Goal: Transaction & Acquisition: Purchase product/service

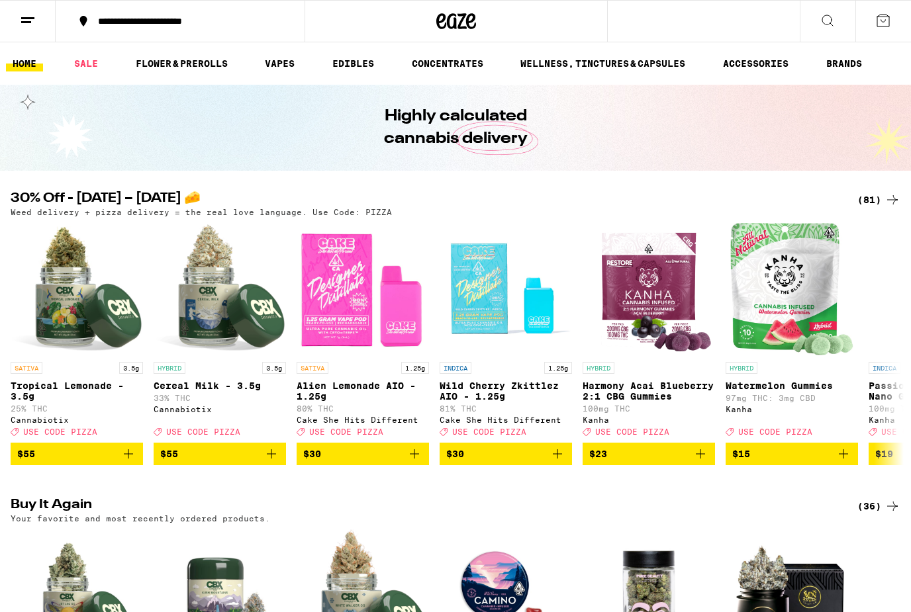
click at [868, 199] on div "(81)" at bounding box center [878, 200] width 43 height 16
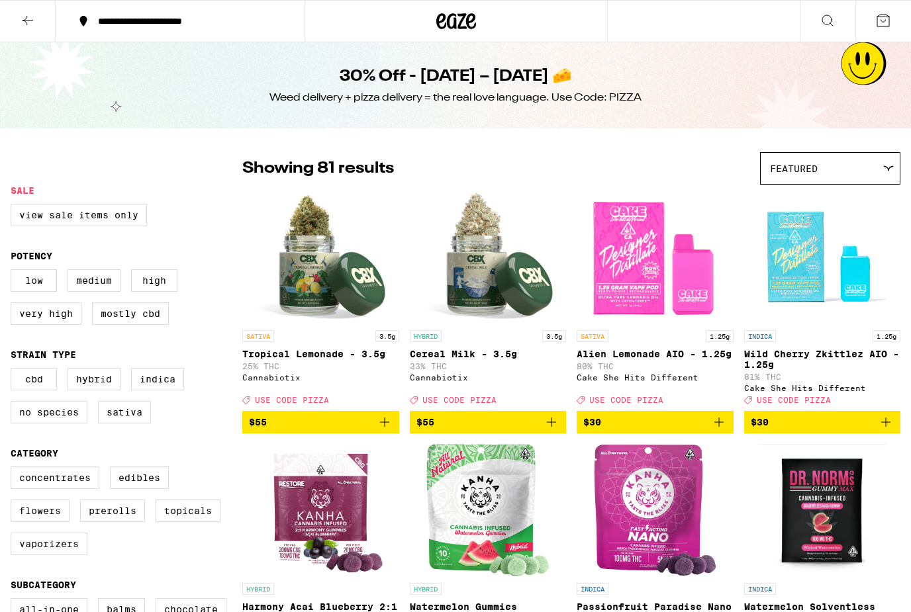
click at [195, 24] on div "**********" at bounding box center [187, 21] width 193 height 9
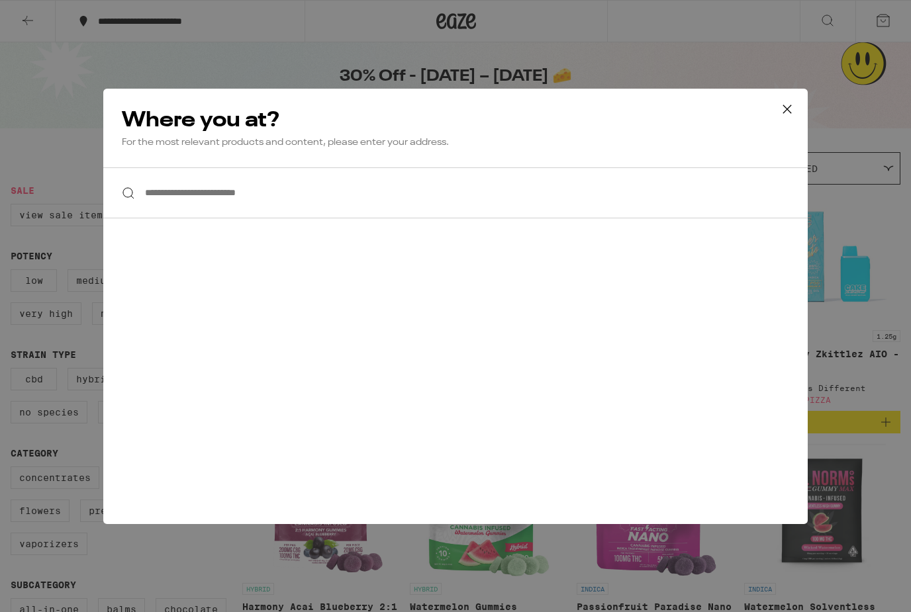
click at [448, 199] on input "**********" at bounding box center [455, 192] width 704 height 51
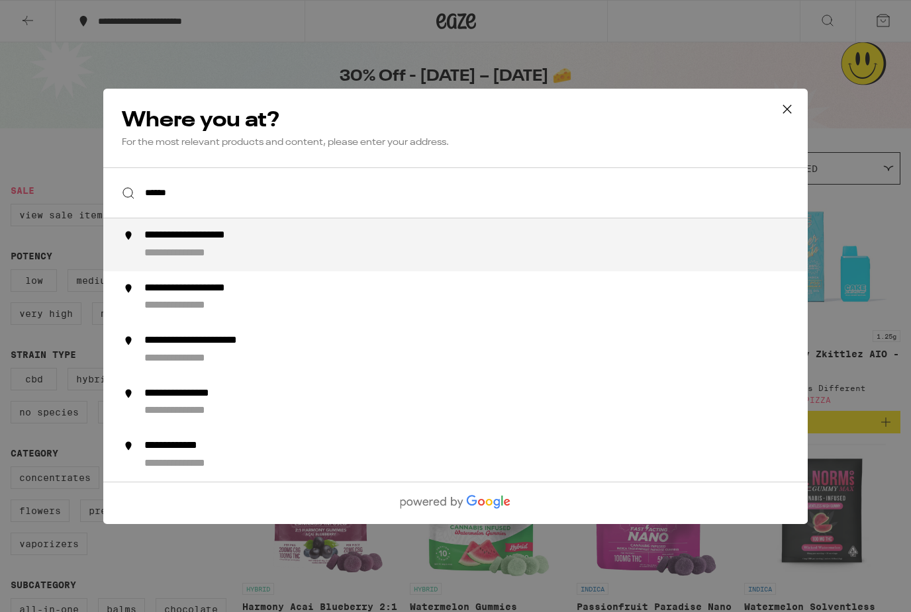
click at [268, 253] on div "**********" at bounding box center [481, 245] width 675 height 32
type input "**********"
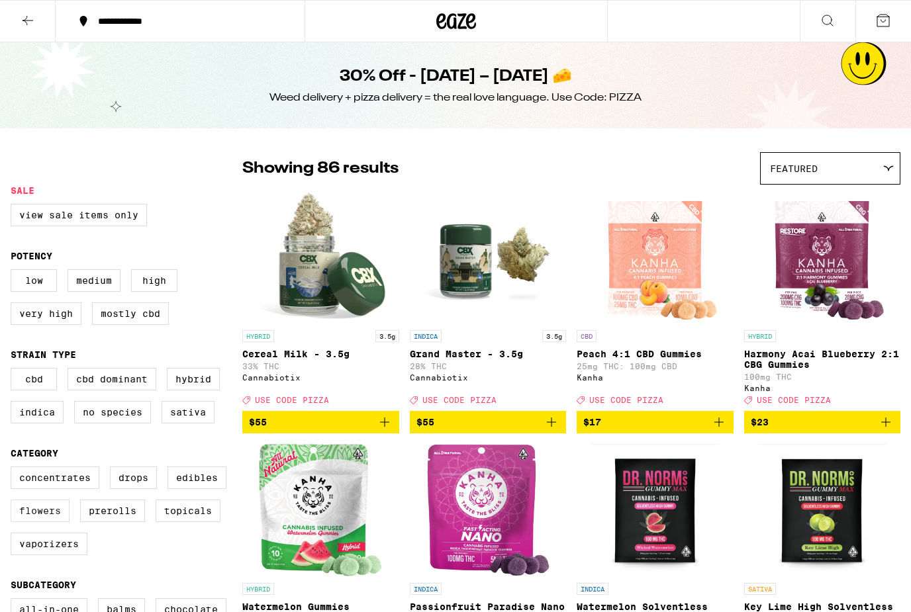
click at [43, 522] on label "Flowers" at bounding box center [40, 511] width 59 height 23
click at [14, 469] on input "Flowers" at bounding box center [13, 469] width 1 height 1
checkbox input "true"
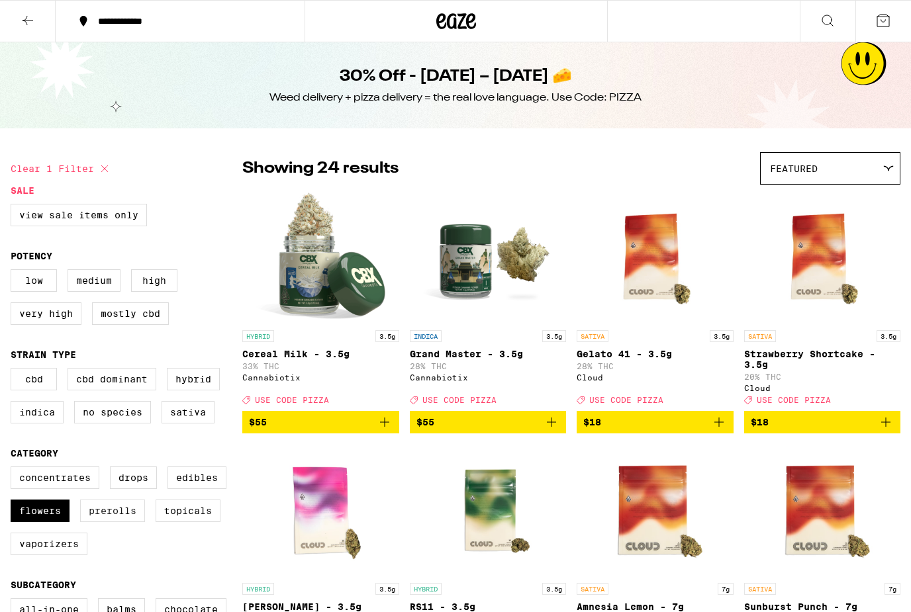
click at [113, 522] on label "Prerolls" at bounding box center [112, 511] width 65 height 23
click at [14, 469] on input "Prerolls" at bounding box center [13, 469] width 1 height 1
checkbox input "true"
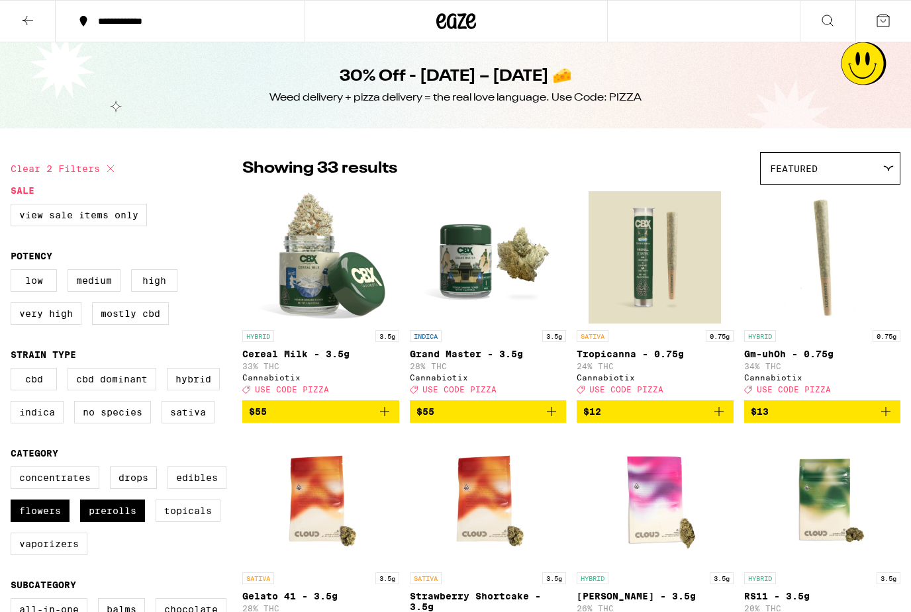
click at [377, 420] on icon "Add to bag" at bounding box center [385, 412] width 16 height 16
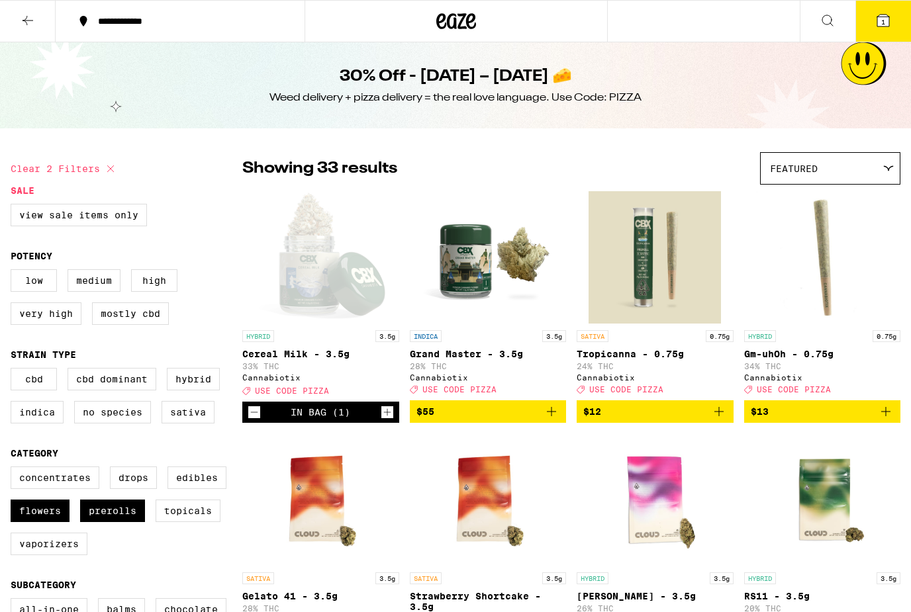
click at [887, 420] on icon "Add to bag" at bounding box center [886, 412] width 16 height 16
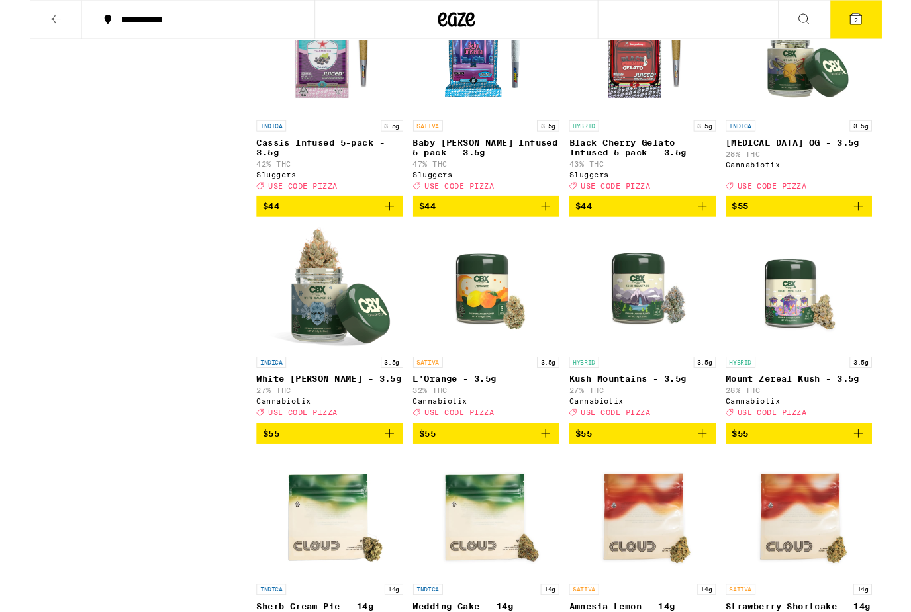
scroll to position [1203, 0]
click at [384, 468] on icon "Add to bag" at bounding box center [384, 463] width 9 height 9
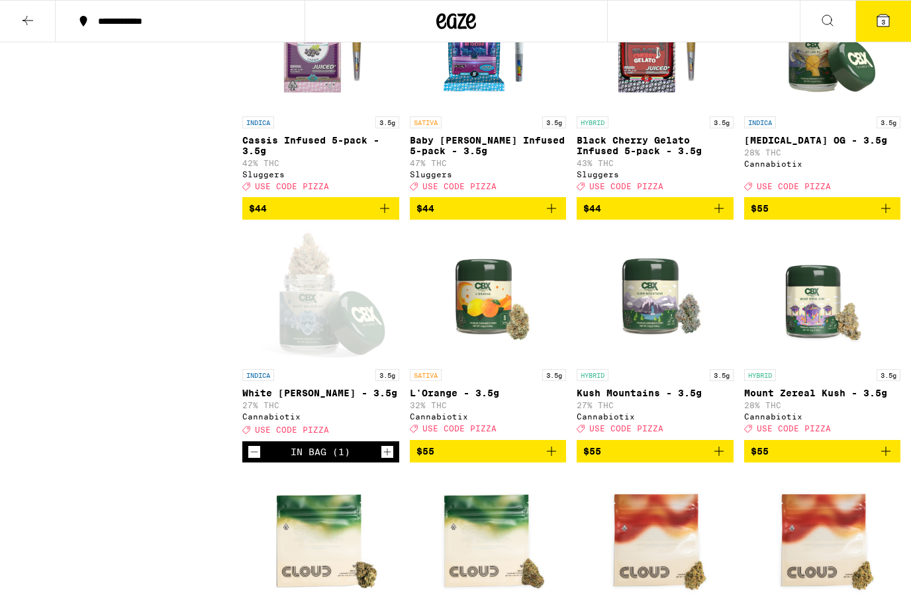
scroll to position [1214, 0]
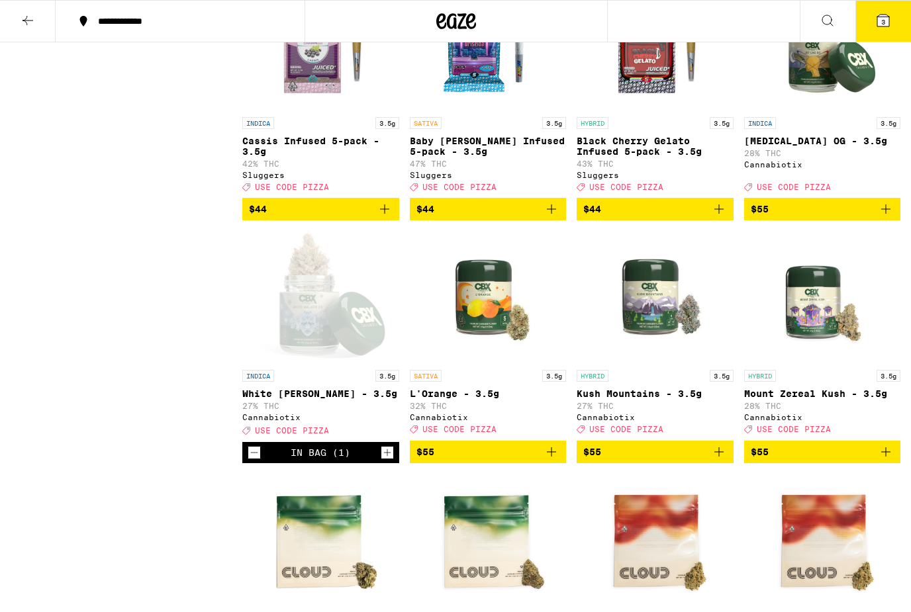
click at [888, 217] on icon "Add to bag" at bounding box center [886, 209] width 16 height 16
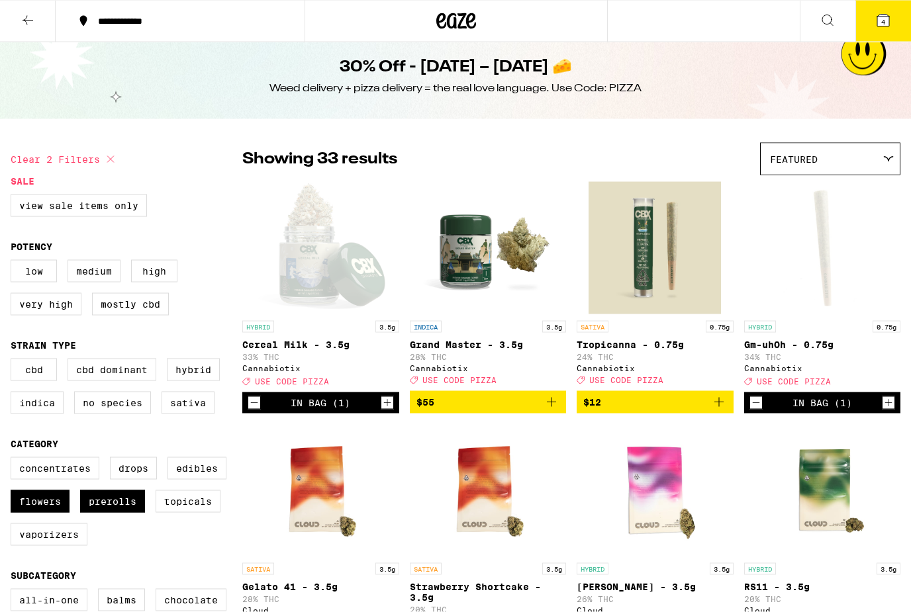
scroll to position [0, 0]
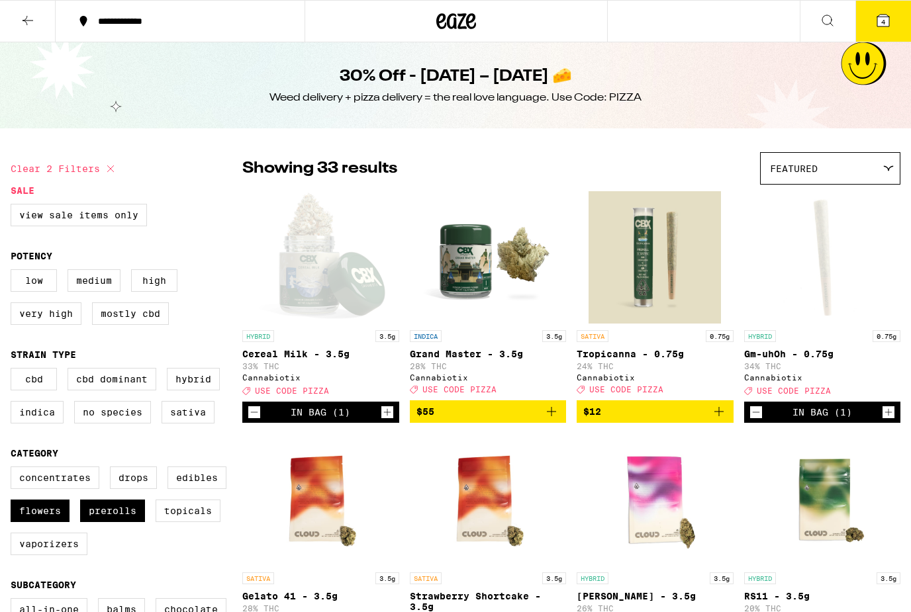
click at [885, 21] on span "4" at bounding box center [883, 22] width 4 height 8
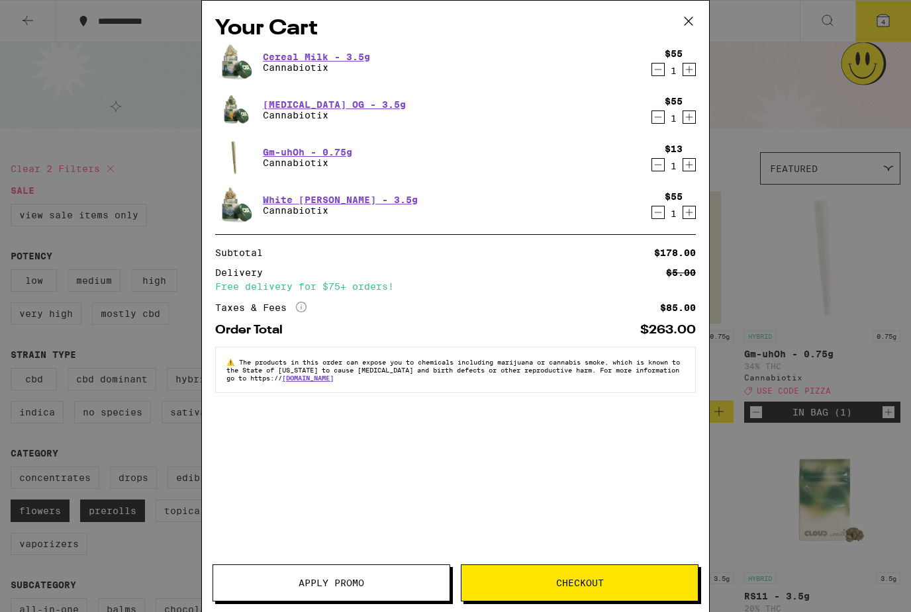
click at [392, 576] on button "Apply Promo" at bounding box center [331, 582] width 238 height 37
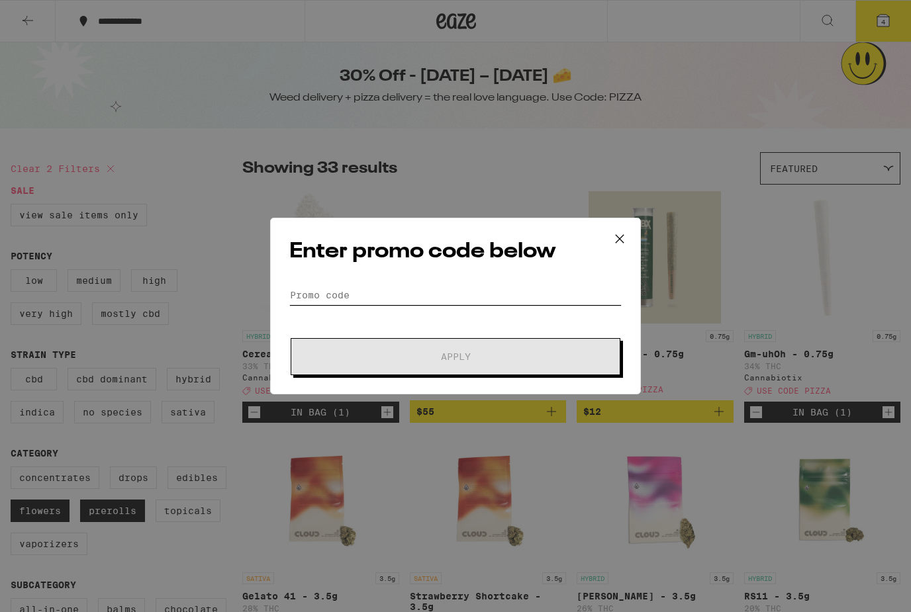
click at [536, 296] on input "Promo Code" at bounding box center [455, 295] width 332 height 20
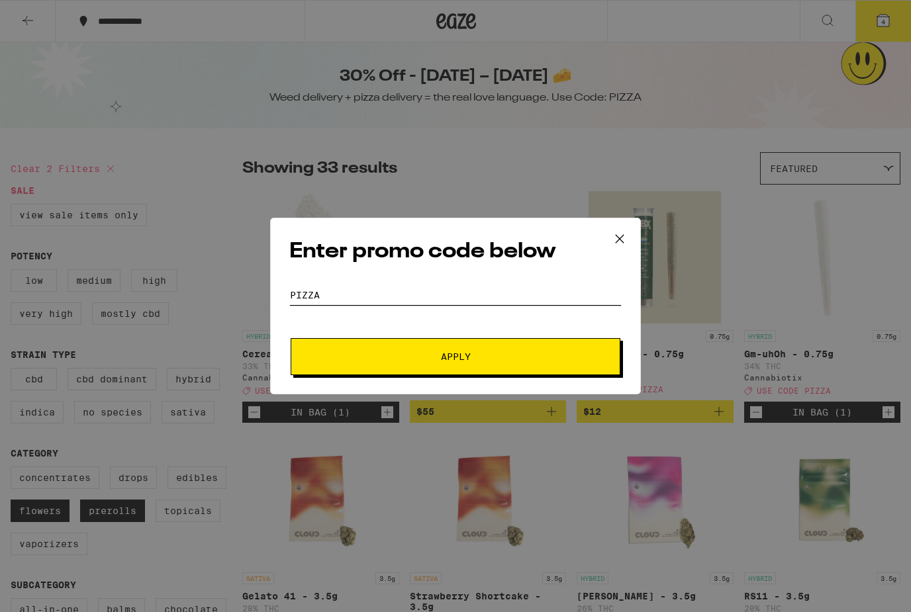
type input "Pizza"
click at [473, 361] on span "Apply" at bounding box center [455, 356] width 238 height 9
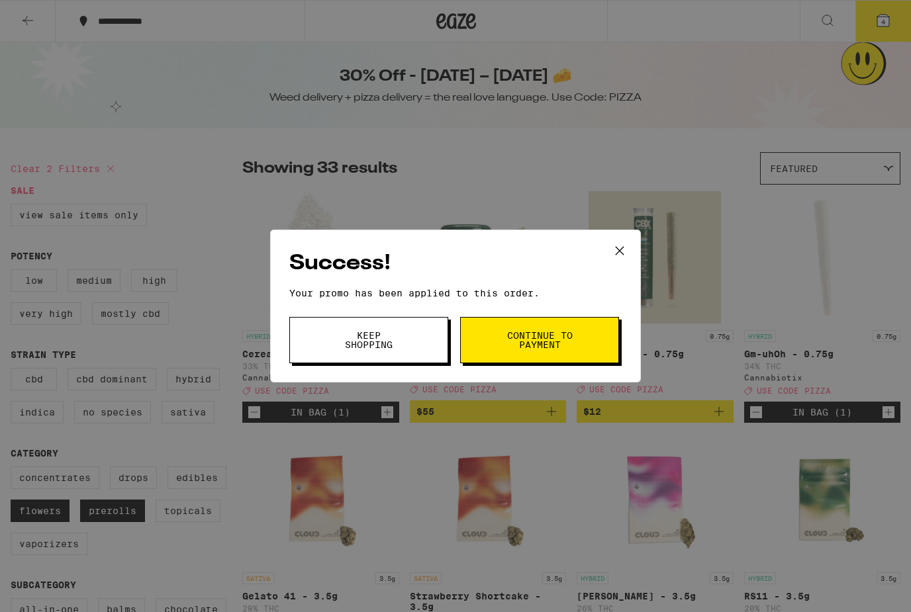
click at [621, 254] on icon at bounding box center [619, 251] width 20 height 20
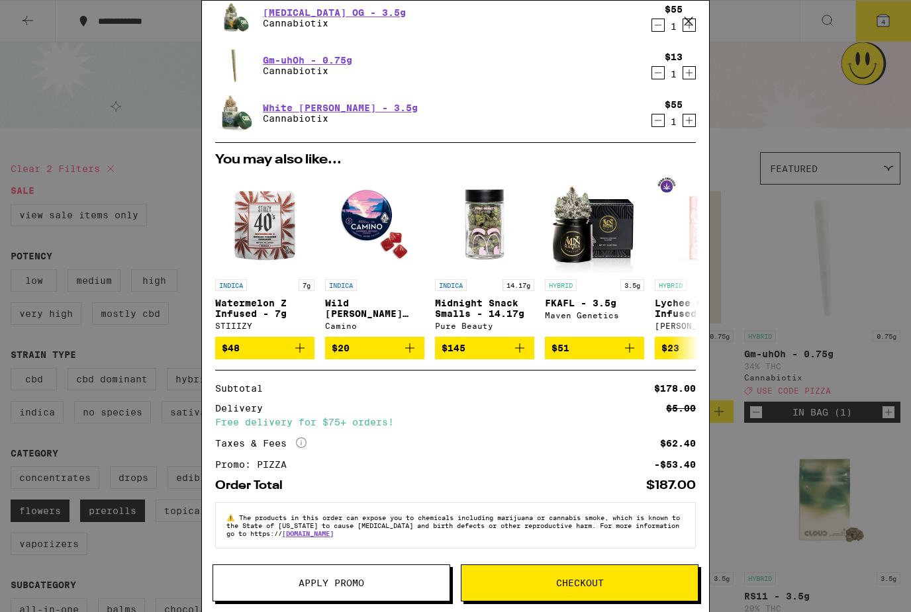
scroll to position [106, 0]
click at [688, 31] on button at bounding box center [688, 22] width 41 height 42
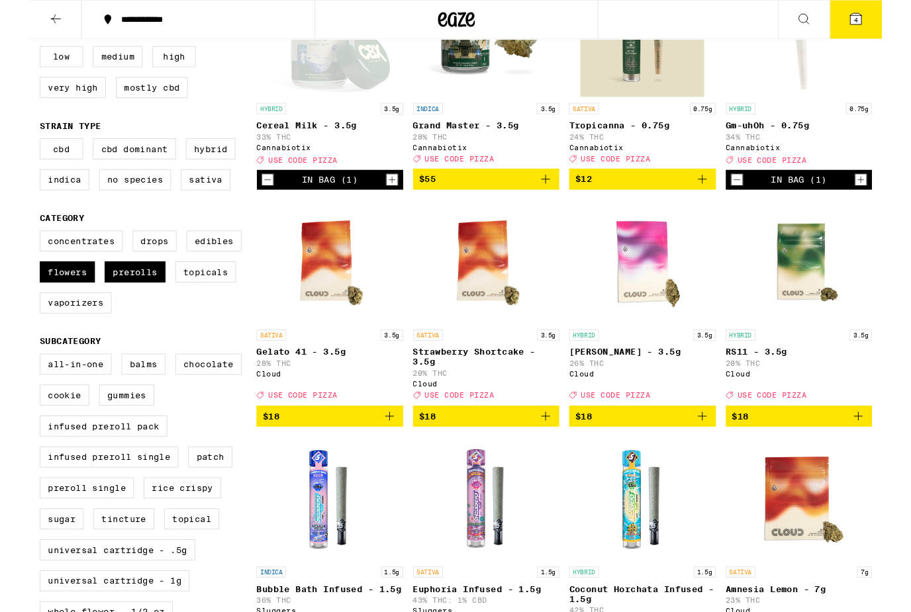
scroll to position [220, 0]
click at [116, 302] on label "Prerolls" at bounding box center [112, 290] width 65 height 23
click at [14, 249] on input "Prerolls" at bounding box center [13, 248] width 1 height 1
checkbox input "false"
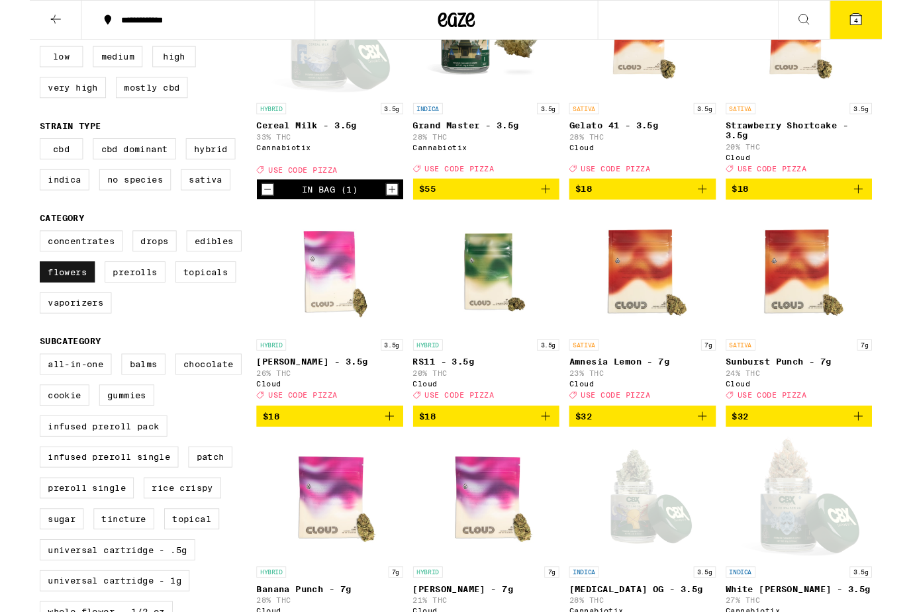
click at [33, 302] on label "Flowers" at bounding box center [40, 290] width 59 height 23
click at [14, 249] on input "Flowers" at bounding box center [13, 248] width 1 height 1
checkbox input "false"
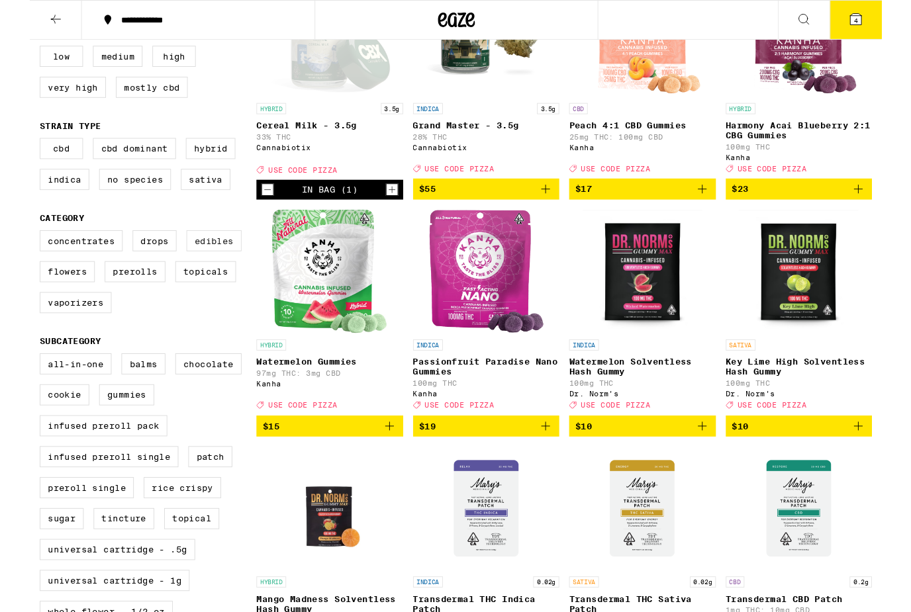
click at [193, 269] on label "Edibles" at bounding box center [196, 257] width 59 height 23
click at [14, 249] on input "Edibles" at bounding box center [13, 248] width 1 height 1
checkbox input "true"
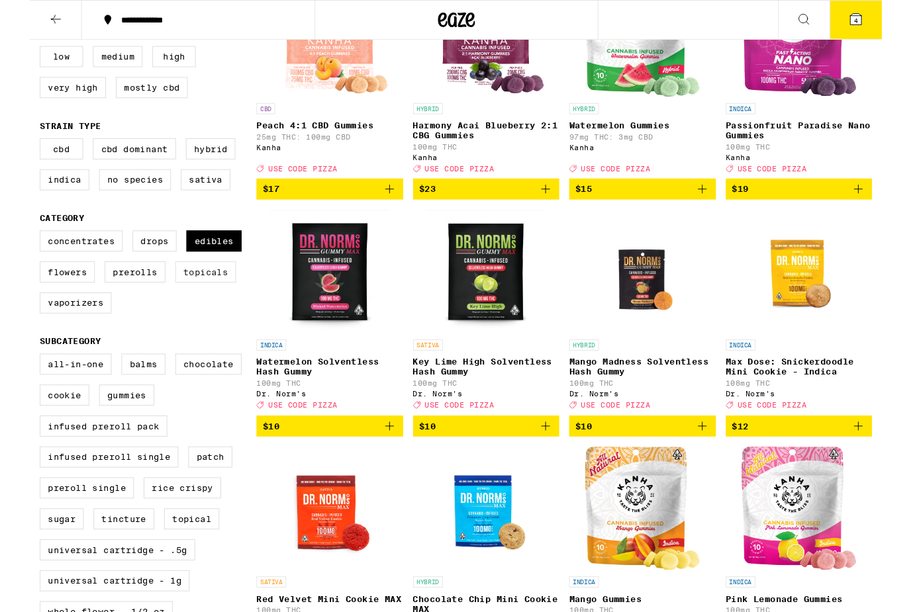
click at [196, 302] on label "Topicals" at bounding box center [188, 290] width 65 height 23
click at [14, 249] on input "Topicals" at bounding box center [13, 248] width 1 height 1
checkbox input "true"
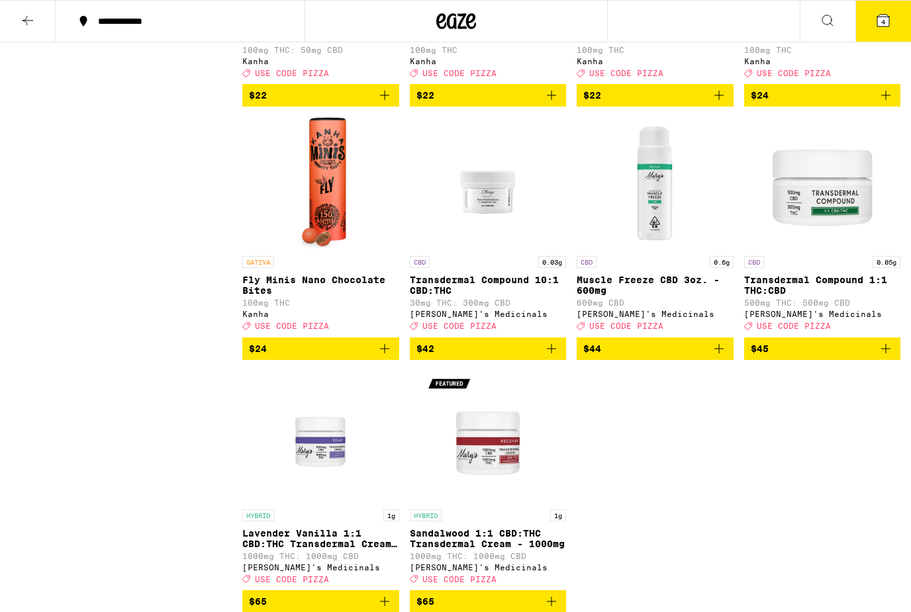
scroll to position [2337, 0]
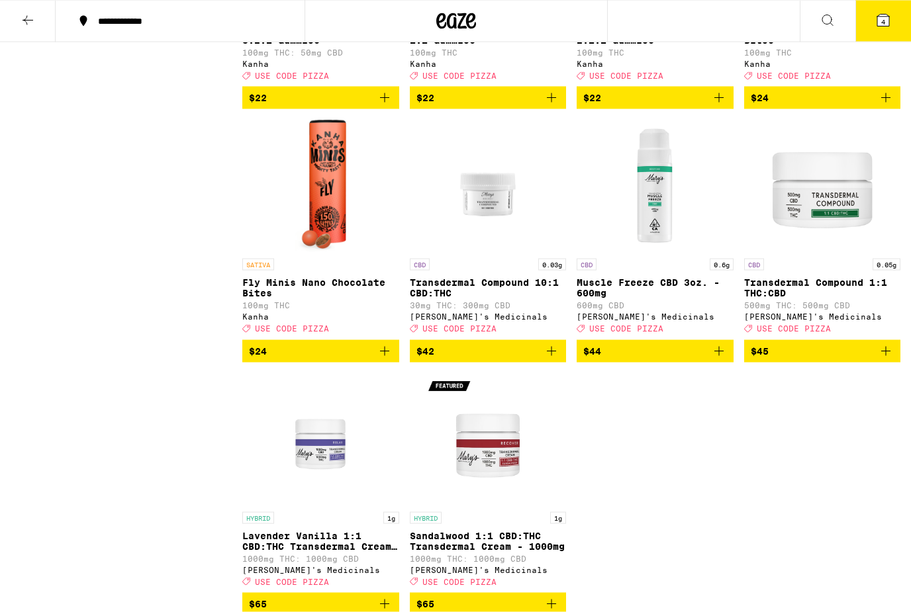
click at [863, 26] on button "4" at bounding box center [883, 21] width 56 height 41
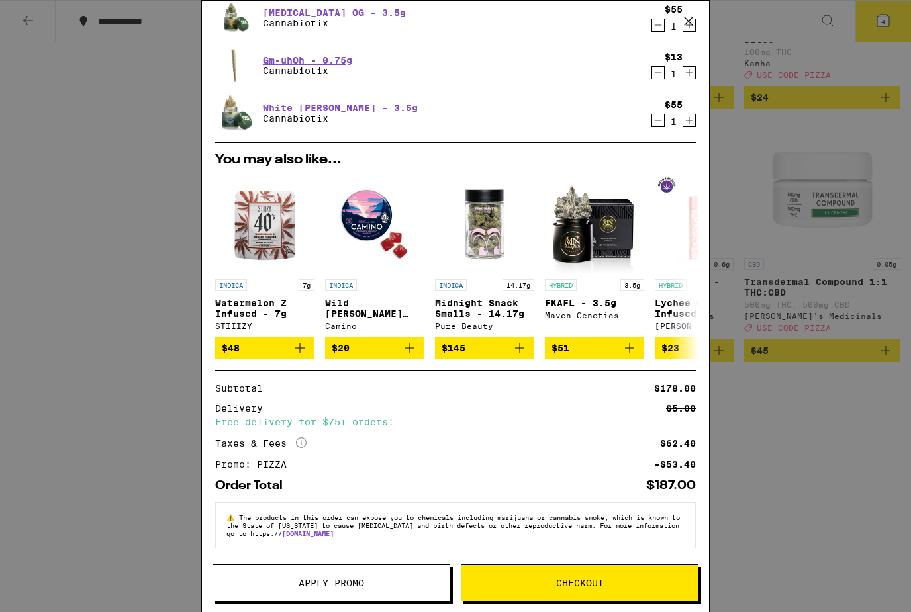
scroll to position [106, 0]
click at [633, 586] on span "Checkout" at bounding box center [579, 582] width 236 height 9
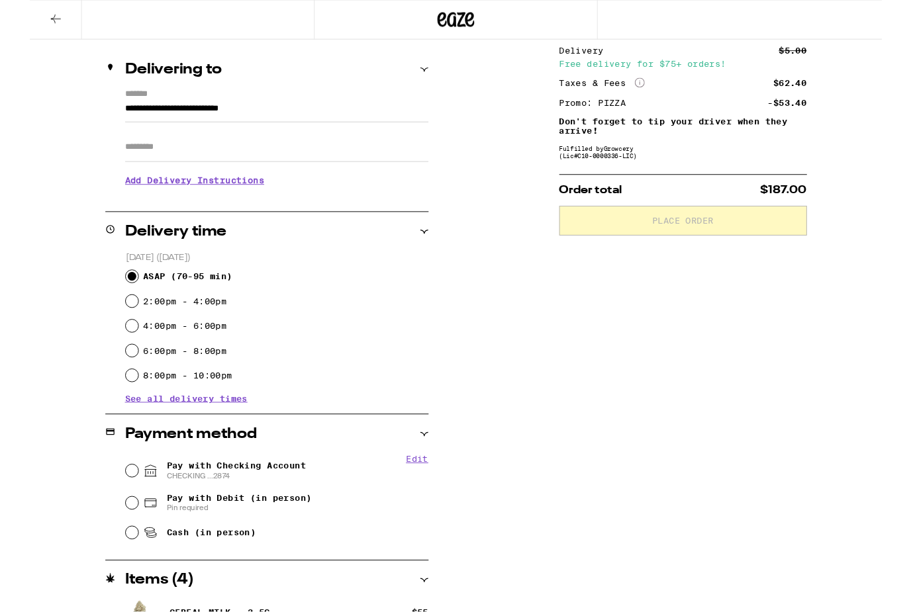
scroll to position [144, 0]
click at [107, 515] on div "Pay with Checking Account CHECKING ...2874" at bounding box center [265, 503] width 324 height 34
click at [108, 507] on input "Pay with Checking Account CHECKING ...2874" at bounding box center [109, 502] width 13 height 13
radio input "true"
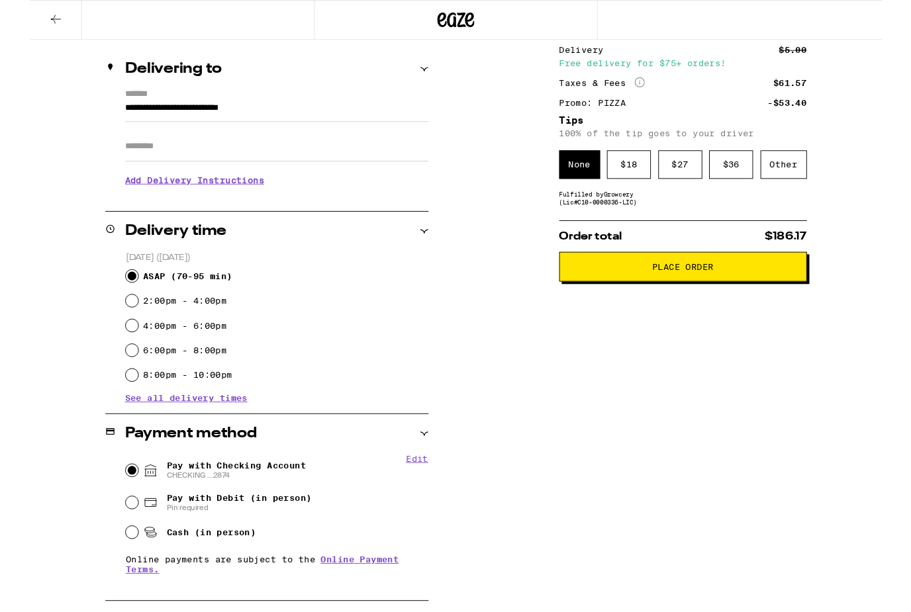
click at [216, 196] on h3 "Add Delivery Instructions" at bounding box center [264, 192] width 324 height 30
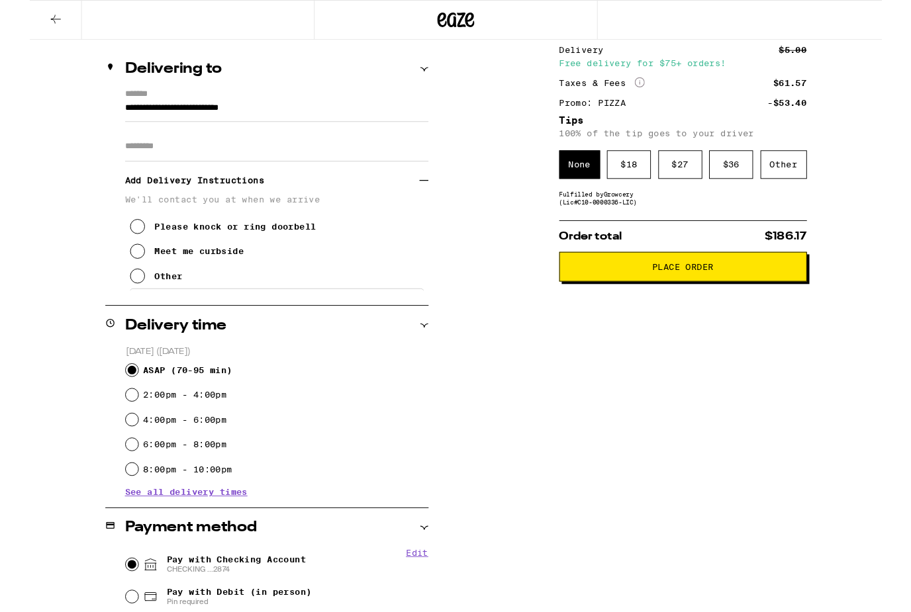
click at [121, 303] on icon at bounding box center [115, 295] width 16 height 16
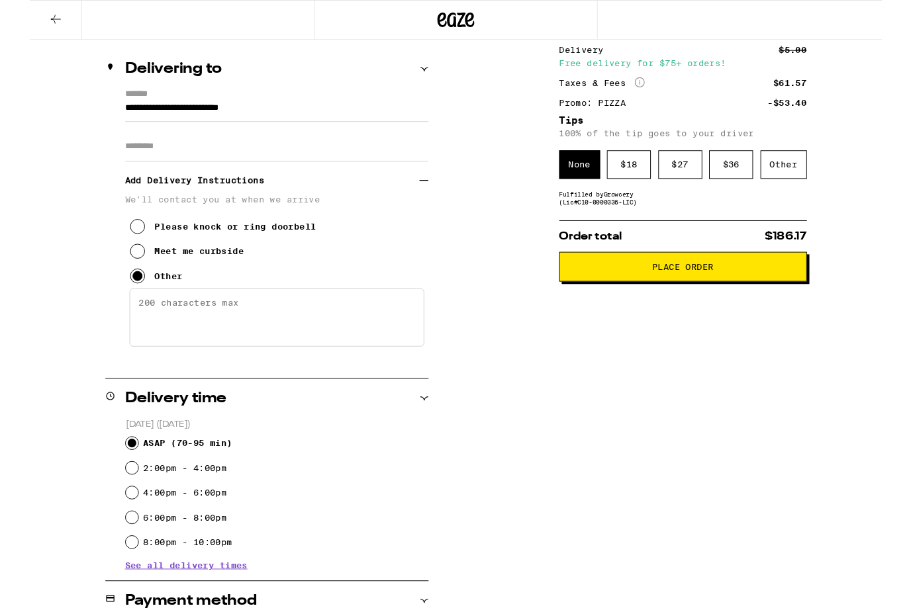
click at [187, 332] on textarea "Enter any other delivery instructions you want driver to know" at bounding box center [264, 339] width 315 height 62
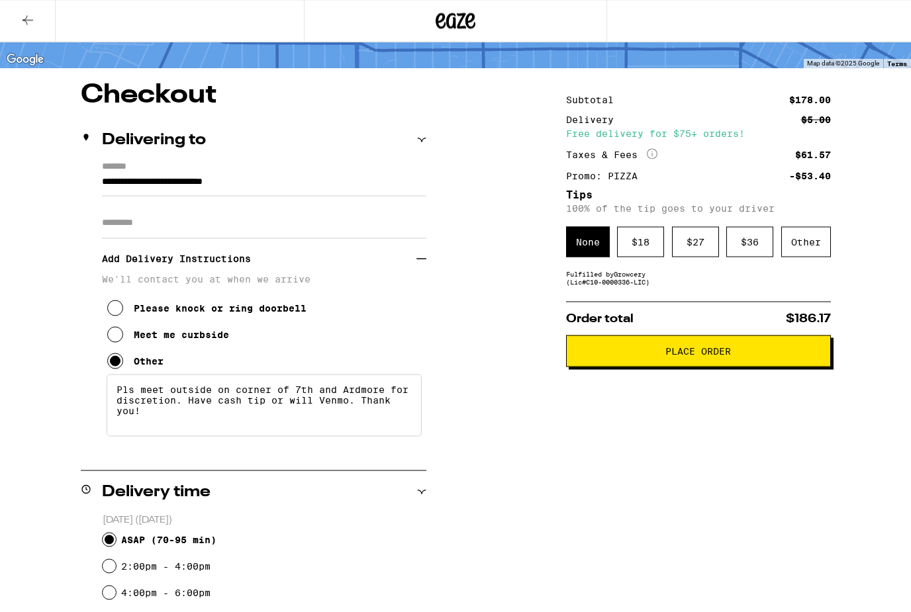
scroll to position [75, 0]
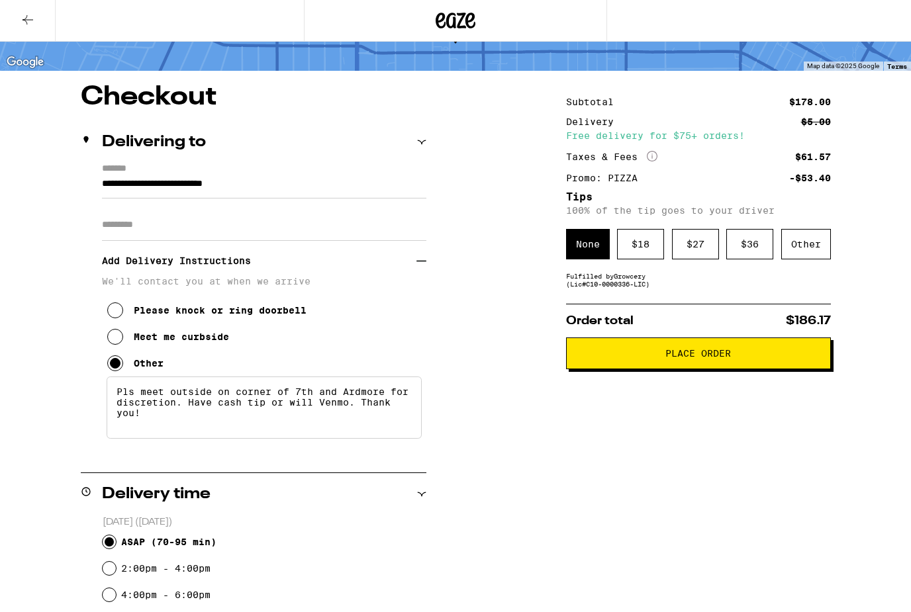
type textarea "Pls meet outside on corner of 7th and Ardmore for discretion. Have cash tip or …"
click at [735, 359] on span "Place Order" at bounding box center [698, 353] width 242 height 9
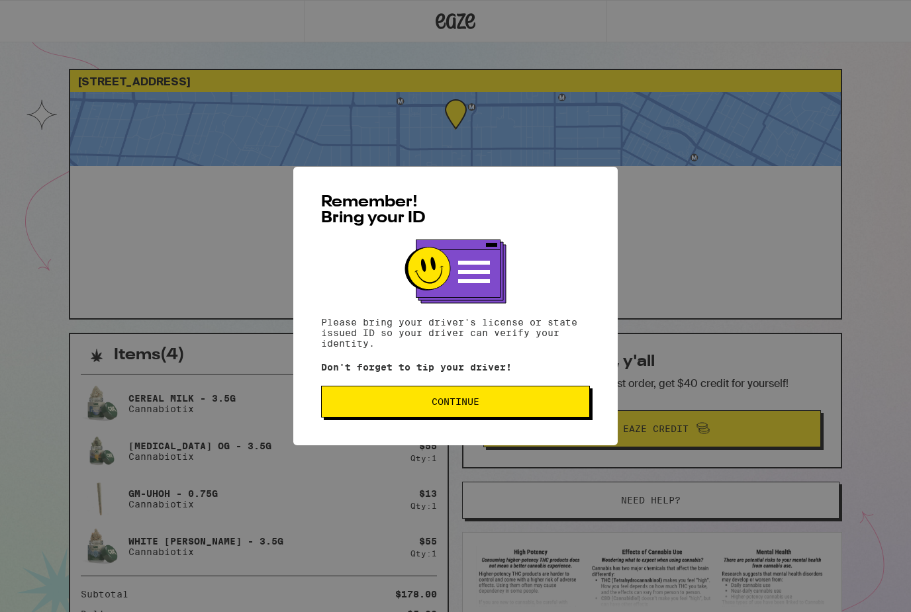
click at [549, 406] on span "Continue" at bounding box center [455, 401] width 246 height 9
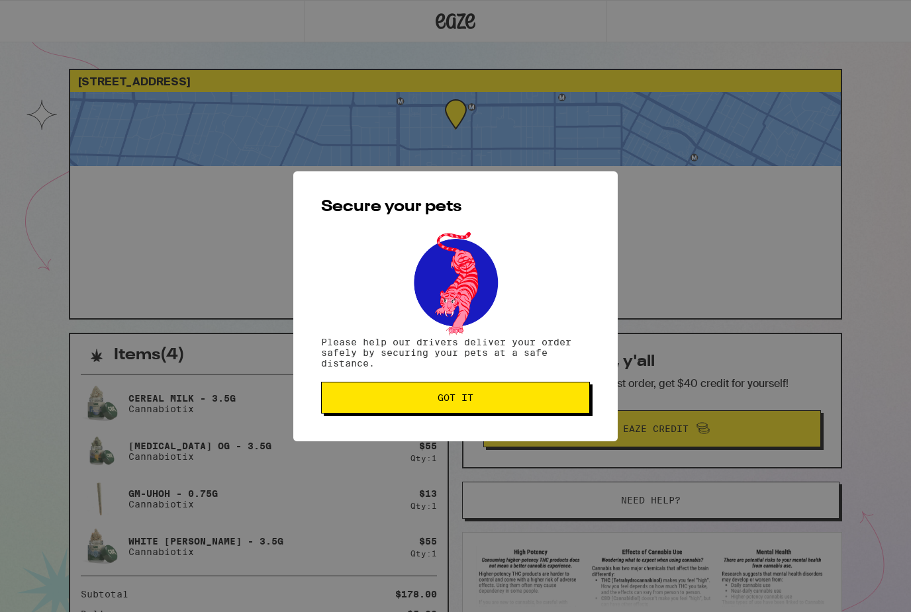
click at [520, 399] on span "Got it" at bounding box center [455, 397] width 246 height 9
